Goal: Find specific page/section

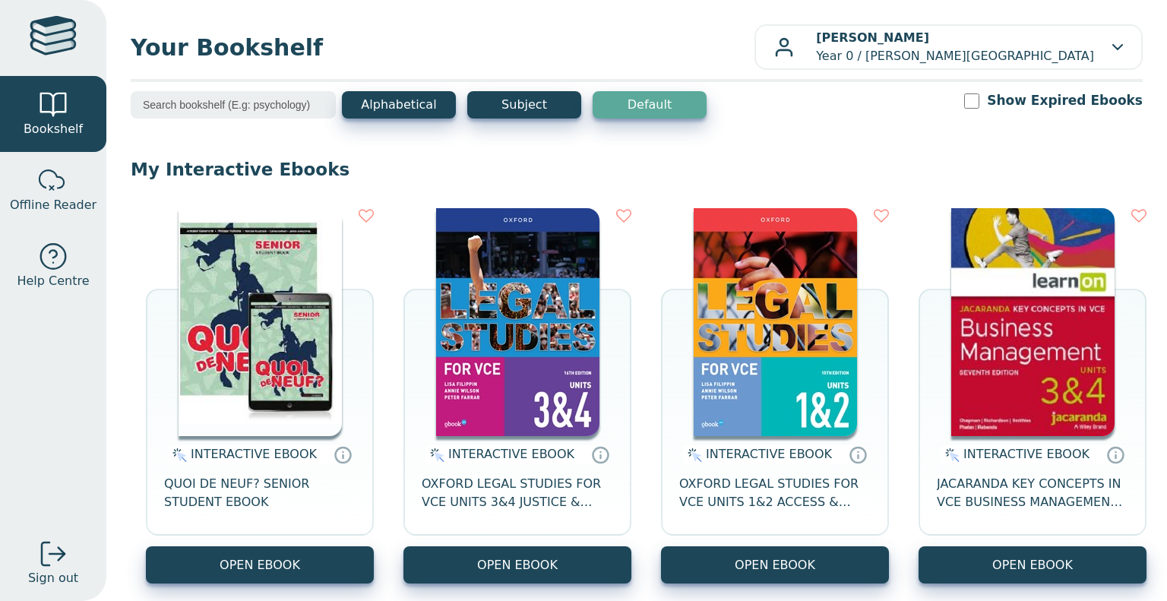
click at [310, 108] on input "search" at bounding box center [233, 104] width 205 height 27
drag, startPoint x: 311, startPoint y: 108, endPoint x: 188, endPoint y: 110, distance: 122.4
click at [188, 110] on input "search" at bounding box center [233, 104] width 205 height 27
click at [527, 106] on button "Subject" at bounding box center [524, 104] width 114 height 27
click at [229, 108] on input "search" at bounding box center [233, 104] width 205 height 27
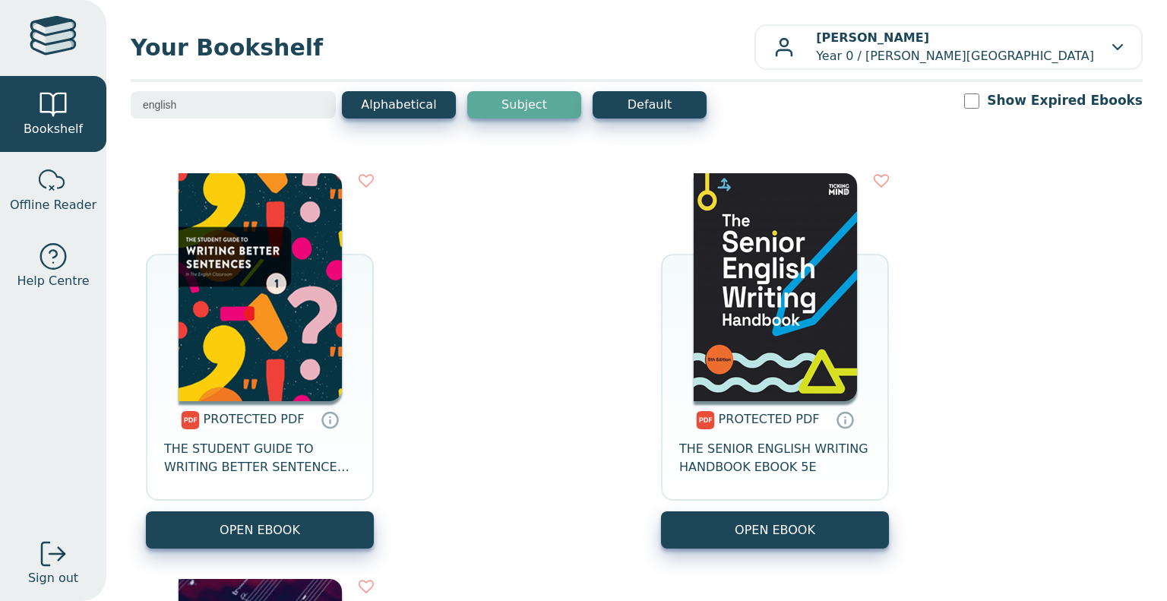
type input "english"
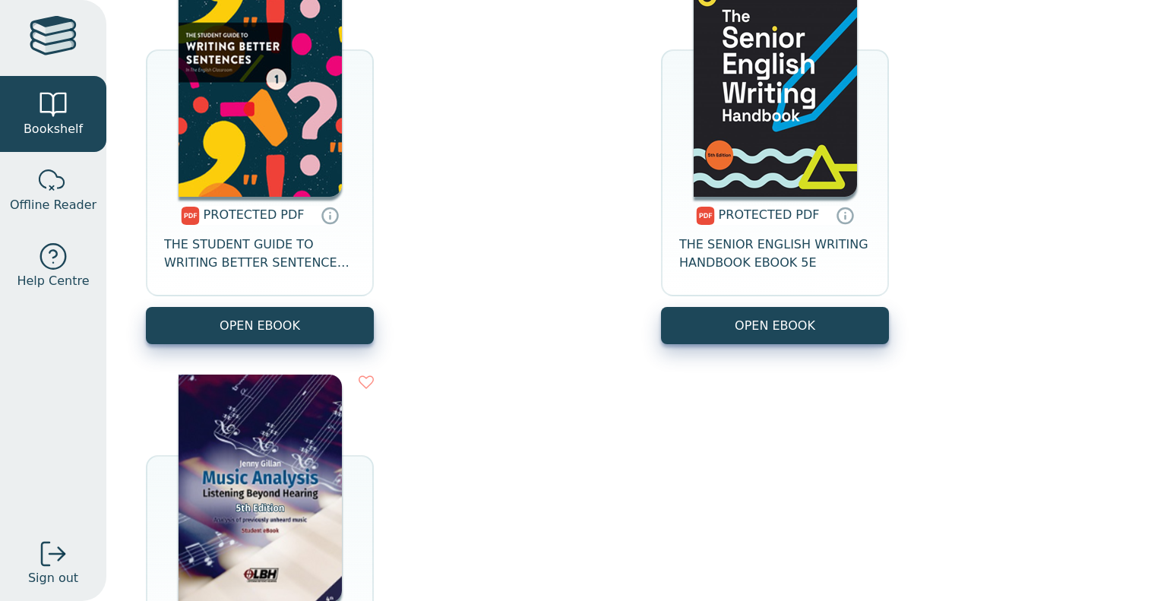
scroll to position [52, 0]
